Goal: Communication & Community: Answer question/provide support

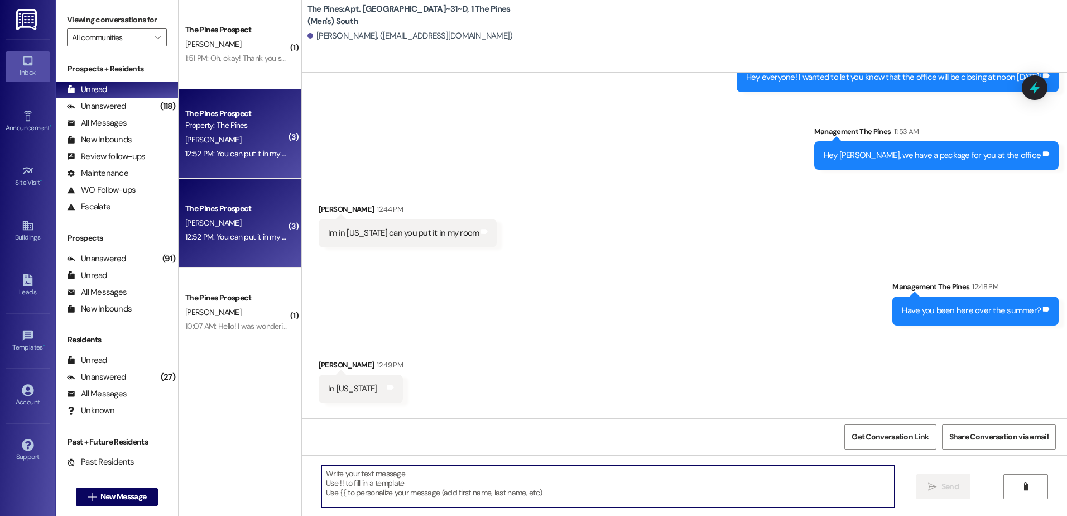
scroll to position [65263, 0]
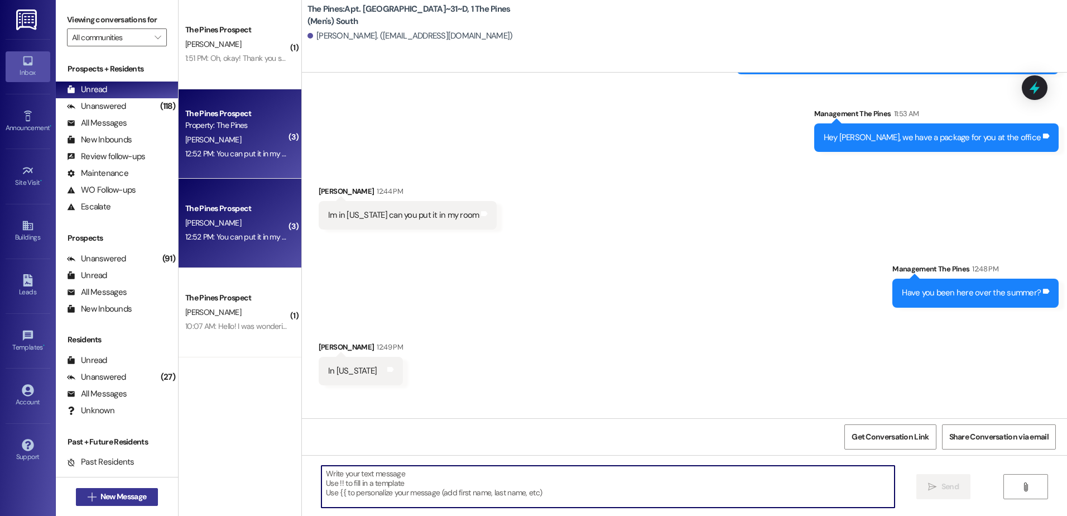
click at [99, 489] on button " New Message" at bounding box center [117, 497] width 83 height 18
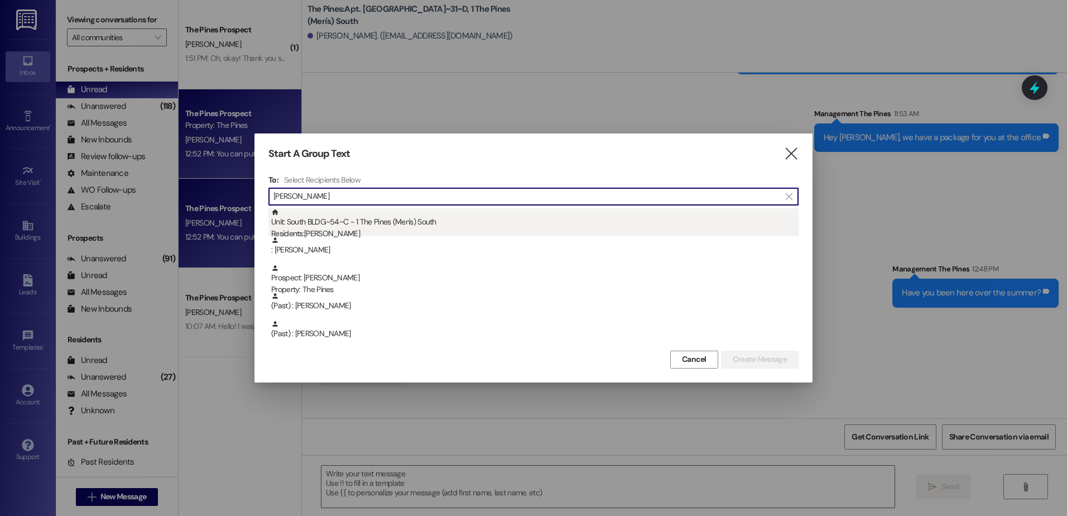
type input "[PERSON_NAME]"
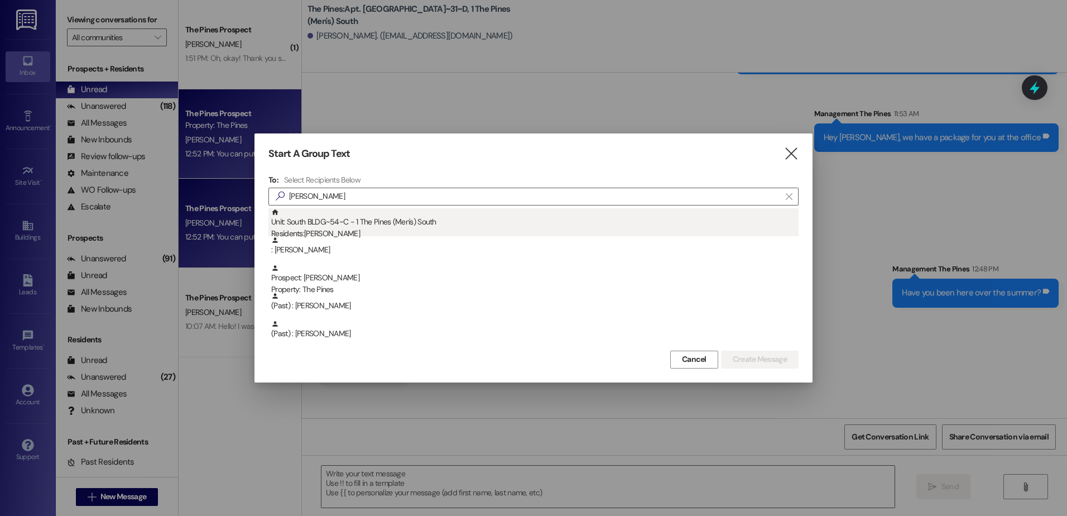
click at [351, 226] on div "Unit: South BLDG~54~C - 1 The Pines (Men's) [DEMOGRAPHIC_DATA] Residents: [PERS…" at bounding box center [534, 224] width 527 height 32
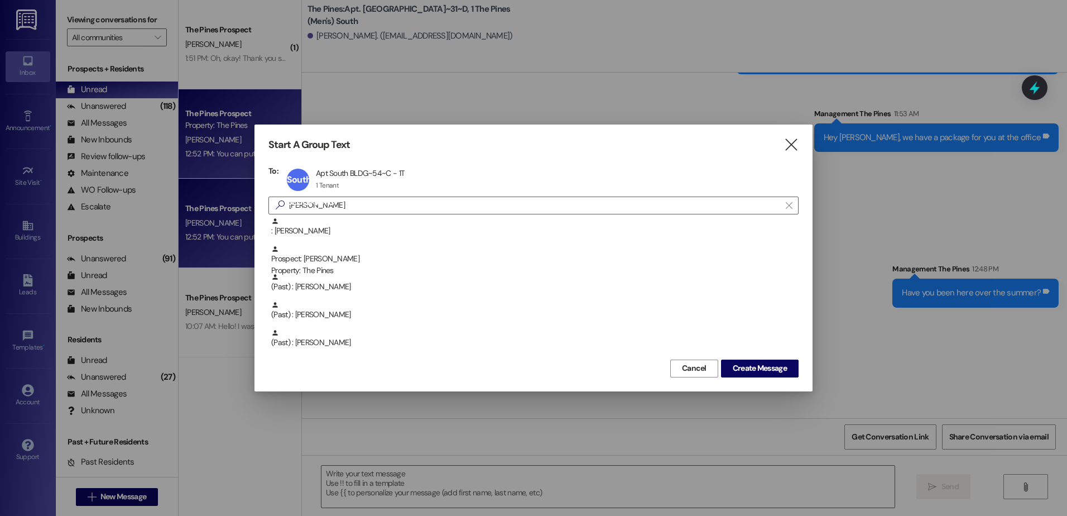
drag, startPoint x: 765, startPoint y: 383, endPoint x: 756, endPoint y: 360, distance: 24.6
click at [765, 382] on div "Start A Group Text  To: South BLDG~54~C Apt South BLDG~54~C - 1T Apt South BLD…" at bounding box center [533, 257] width 558 height 266
click at [756, 363] on span "Create Message" at bounding box center [760, 368] width 54 height 12
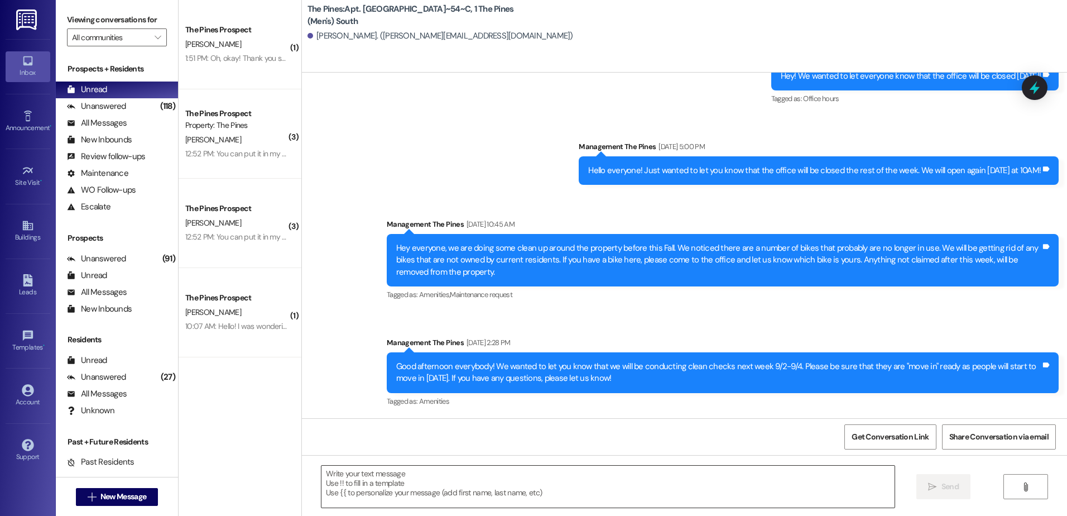
scroll to position [5797, 0]
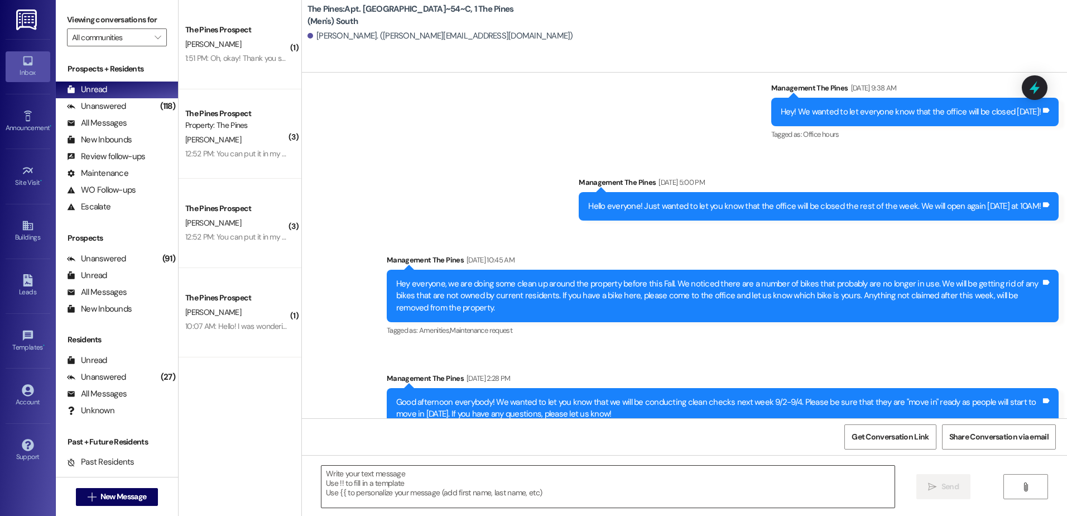
click at [379, 484] on textarea at bounding box center [607, 486] width 572 height 42
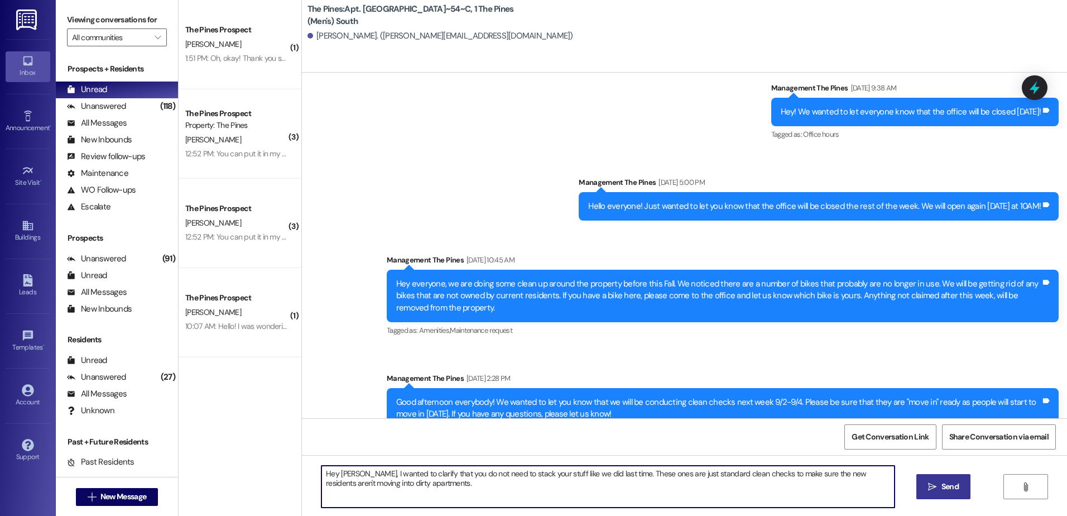
type textarea "Hey [PERSON_NAME], I wanted to clarify that you do not need to stack your stuff…"
click at [926, 488] on span " Send" at bounding box center [943, 486] width 35 height 12
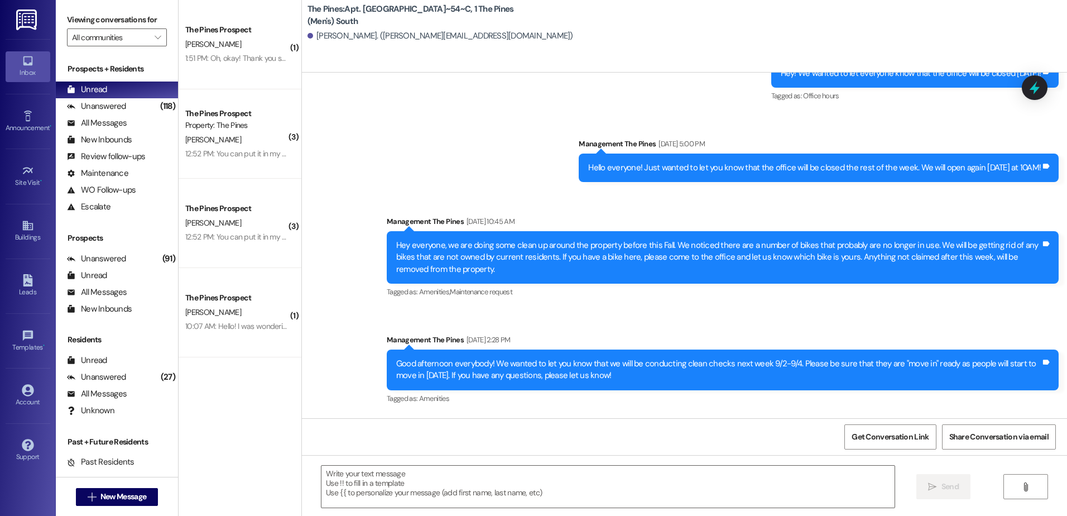
scroll to position [5886, 0]
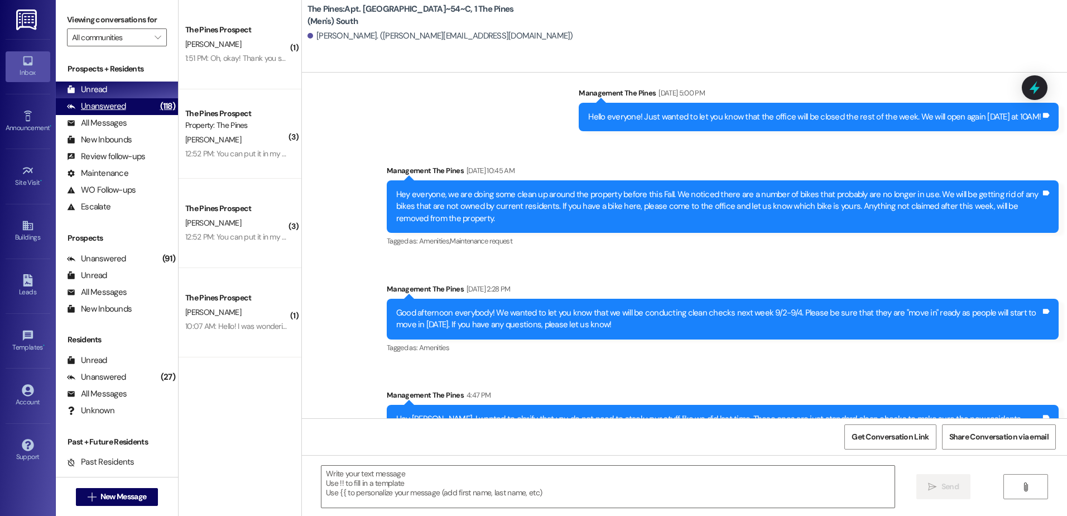
click at [122, 111] on div "Unanswered" at bounding box center [96, 106] width 59 height 12
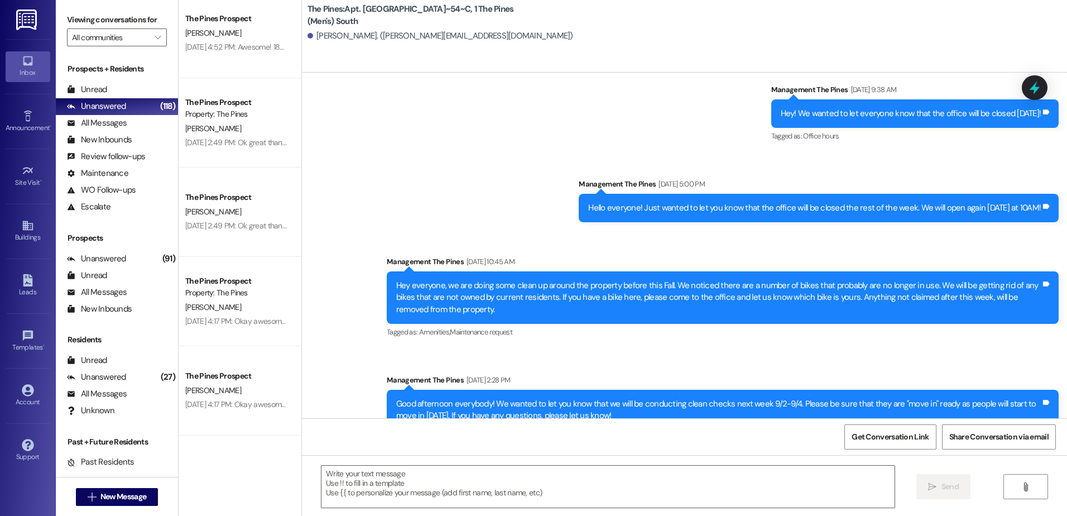
scroll to position [5903, 0]
